Goal: Find contact information: Find contact information

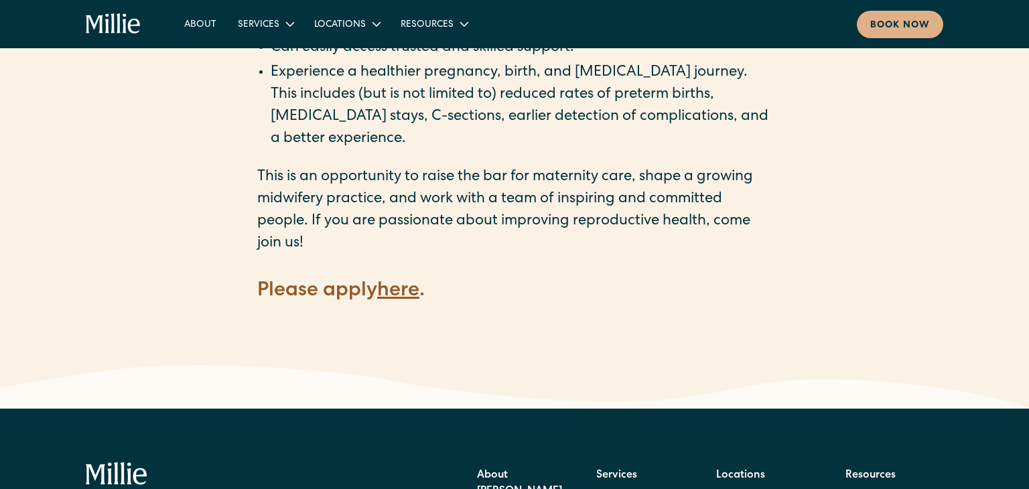
scroll to position [1879, 0]
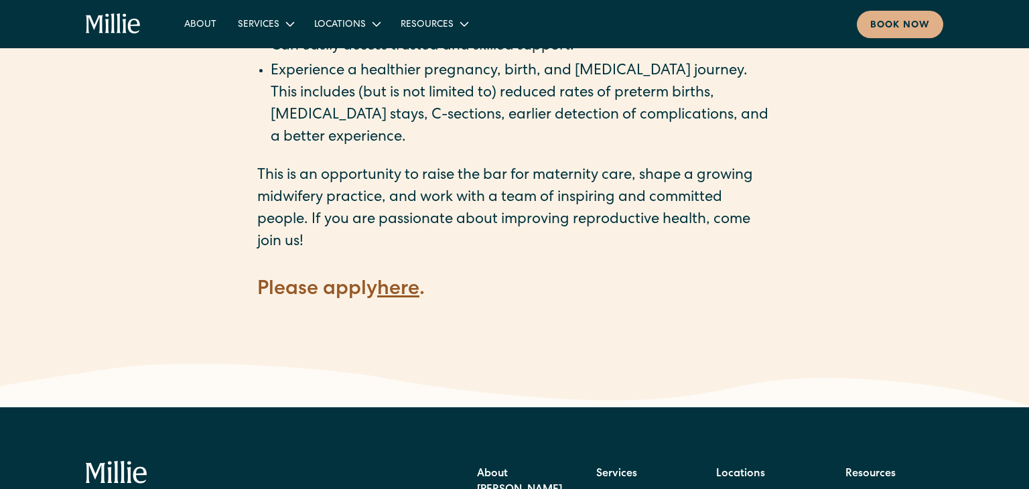
click at [414, 280] on strong "here" at bounding box center [398, 290] width 42 height 20
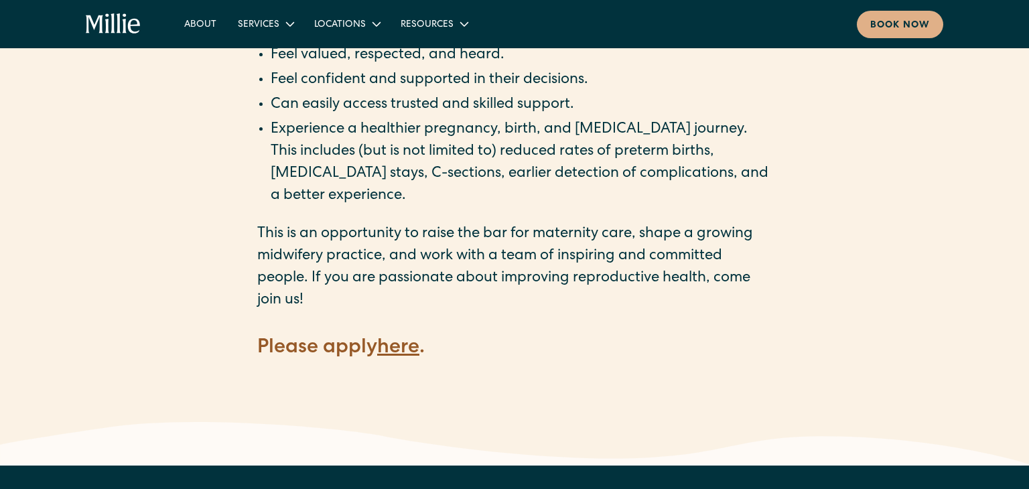
scroll to position [1824, 0]
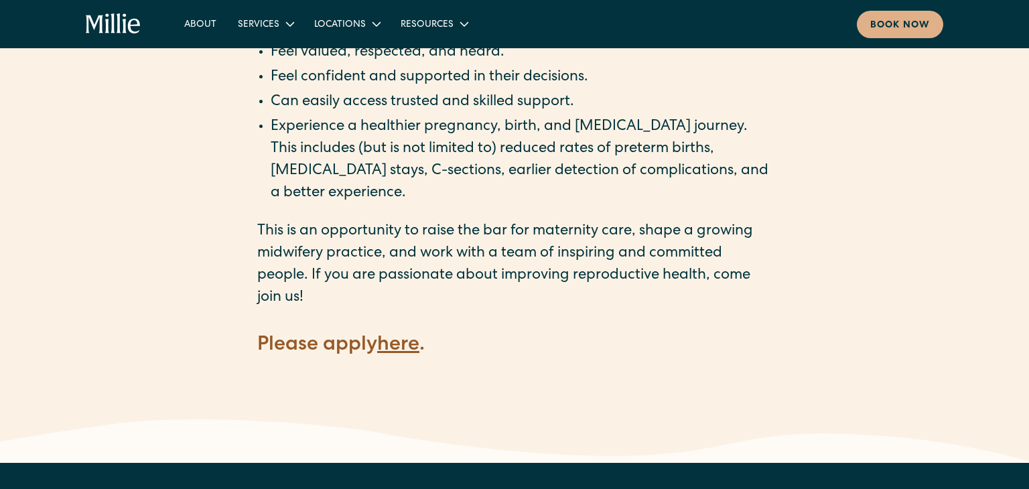
click at [403, 336] on strong "here" at bounding box center [398, 346] width 42 height 20
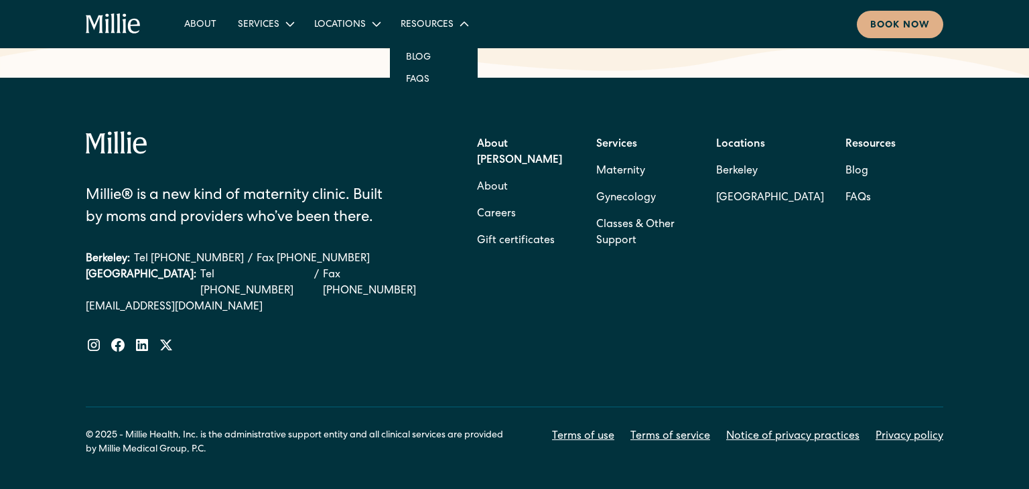
scroll to position [2184, 0]
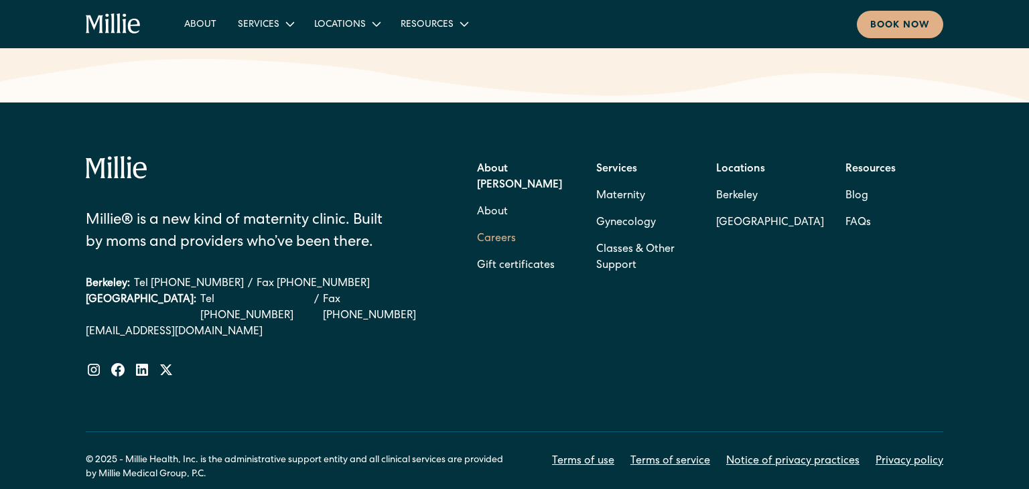
click at [511, 226] on link "Careers" at bounding box center [496, 239] width 39 height 27
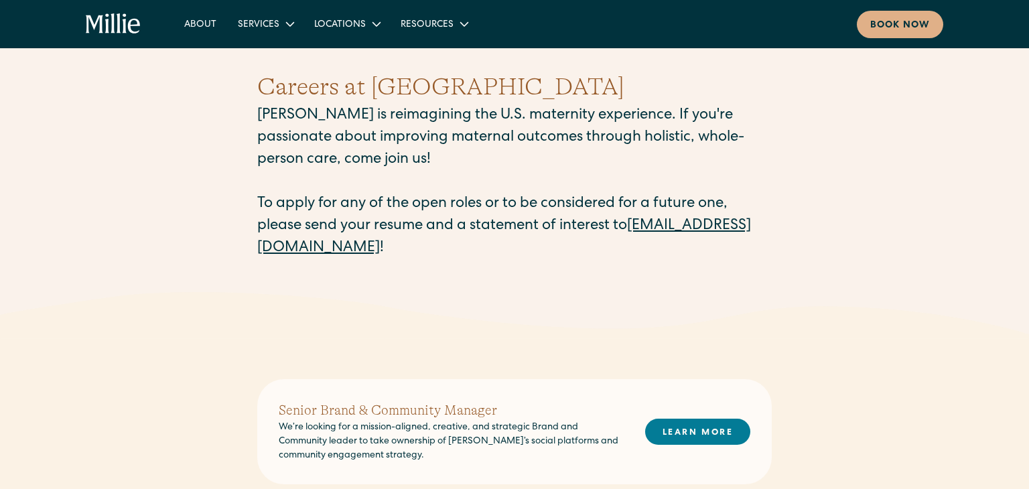
scroll to position [28, 0]
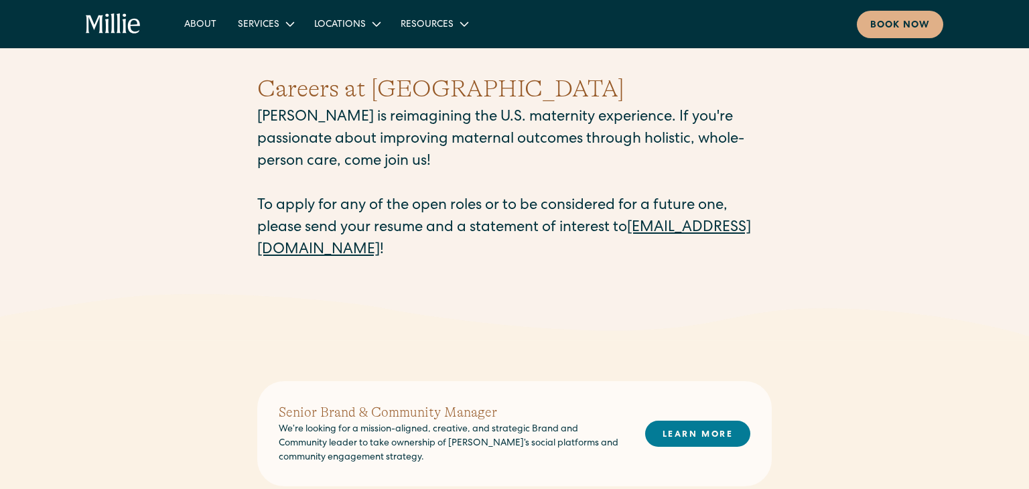
click at [393, 253] on link "[EMAIL_ADDRESS][DOMAIN_NAME]" at bounding box center [504, 239] width 494 height 37
